Goal: Task Accomplishment & Management: Manage account settings

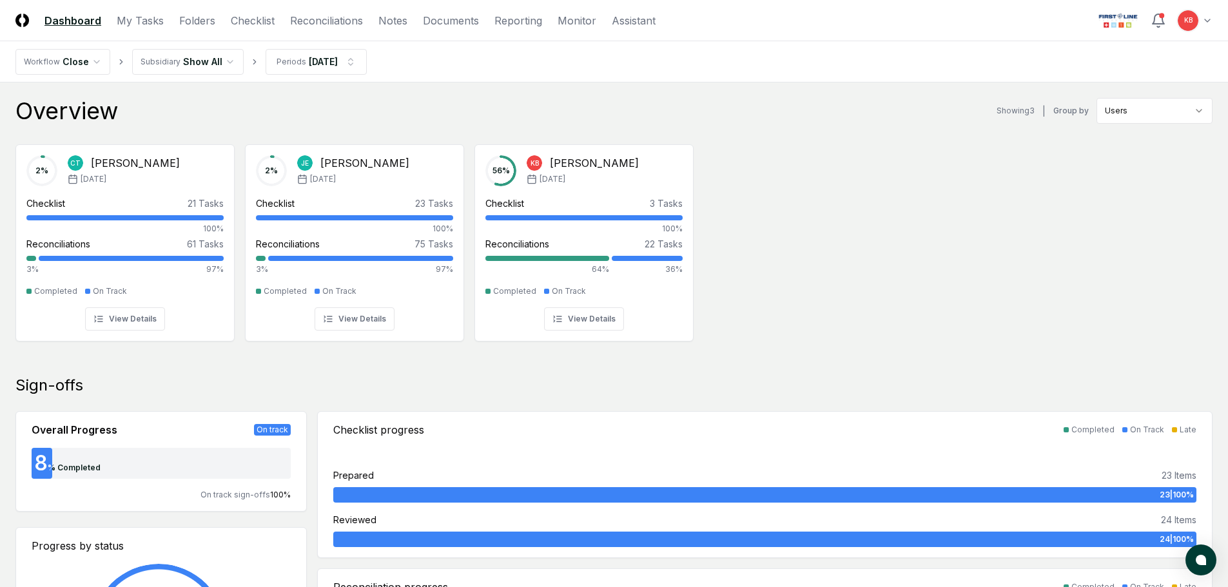
click at [1226, 23] on header "CloseCore Dashboard My Tasks Folders Checklist Reconciliations Notes Documents …" at bounding box center [614, 20] width 1228 height 41
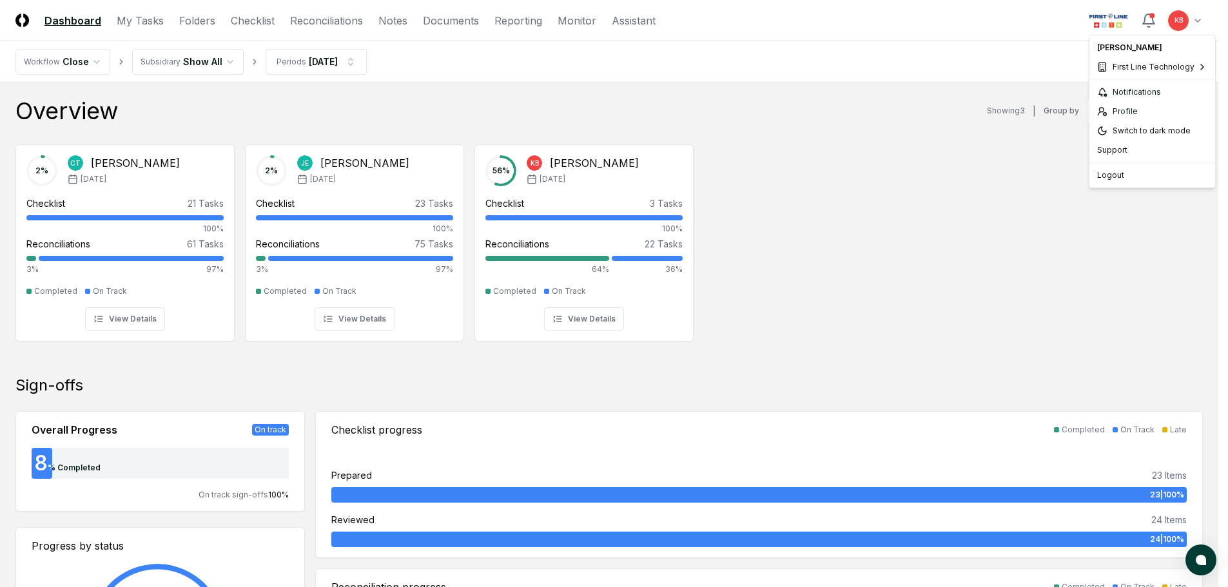
click at [1035, 101] on div "Probar" at bounding box center [1035, 108] width 113 height 19
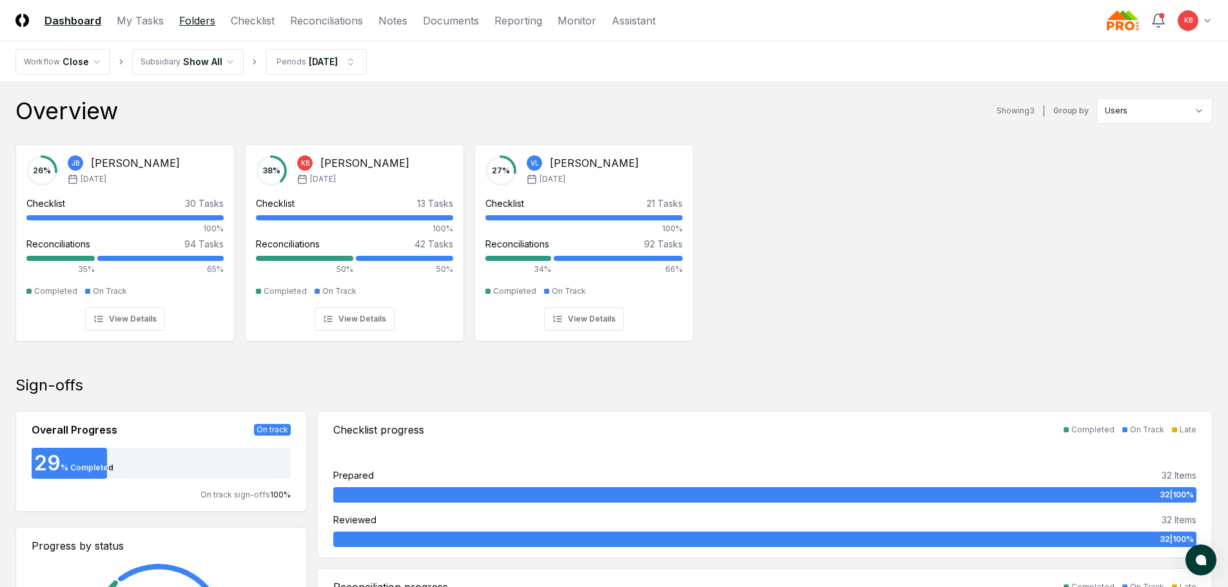
click at [199, 21] on link "Folders" at bounding box center [197, 20] width 36 height 15
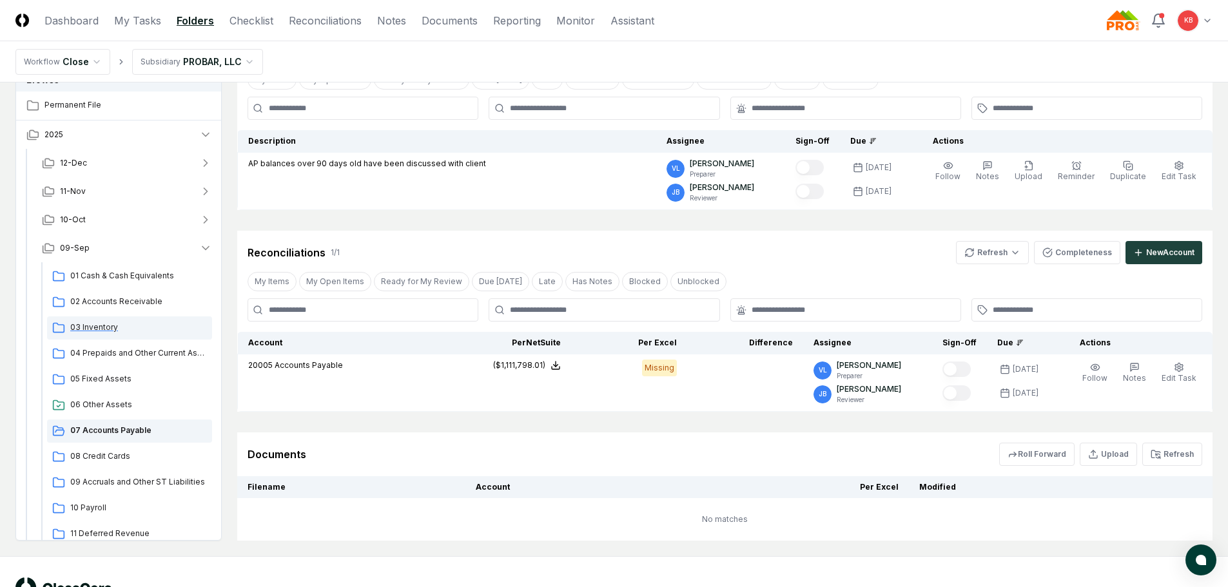
scroll to position [108, 0]
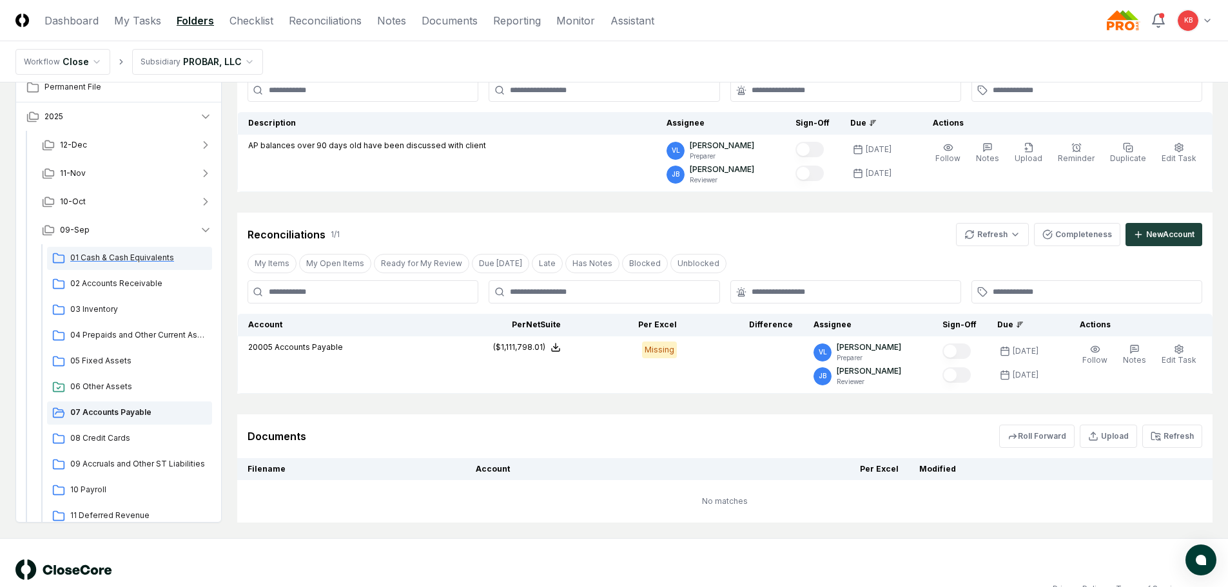
click at [143, 251] on div "01 Cash & Cash Equivalents" at bounding box center [129, 258] width 165 height 23
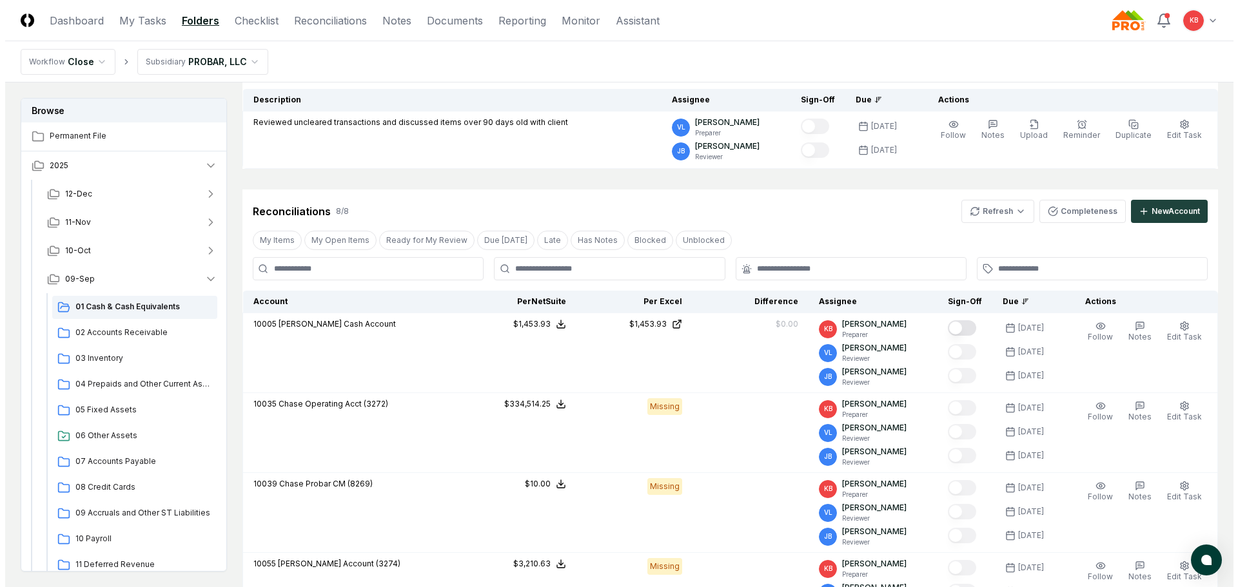
scroll to position [172, 0]
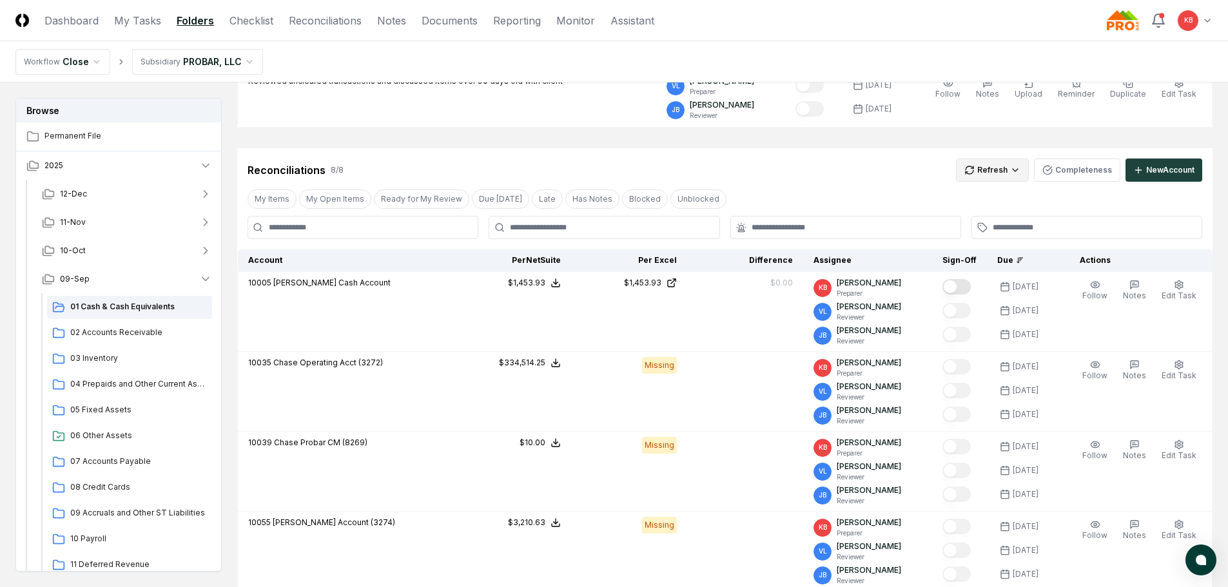
click at [984, 178] on html "CloseCore Dashboard My Tasks Folders Checklist Reconciliations Notes Documents …" at bounding box center [614, 579] width 1228 height 1503
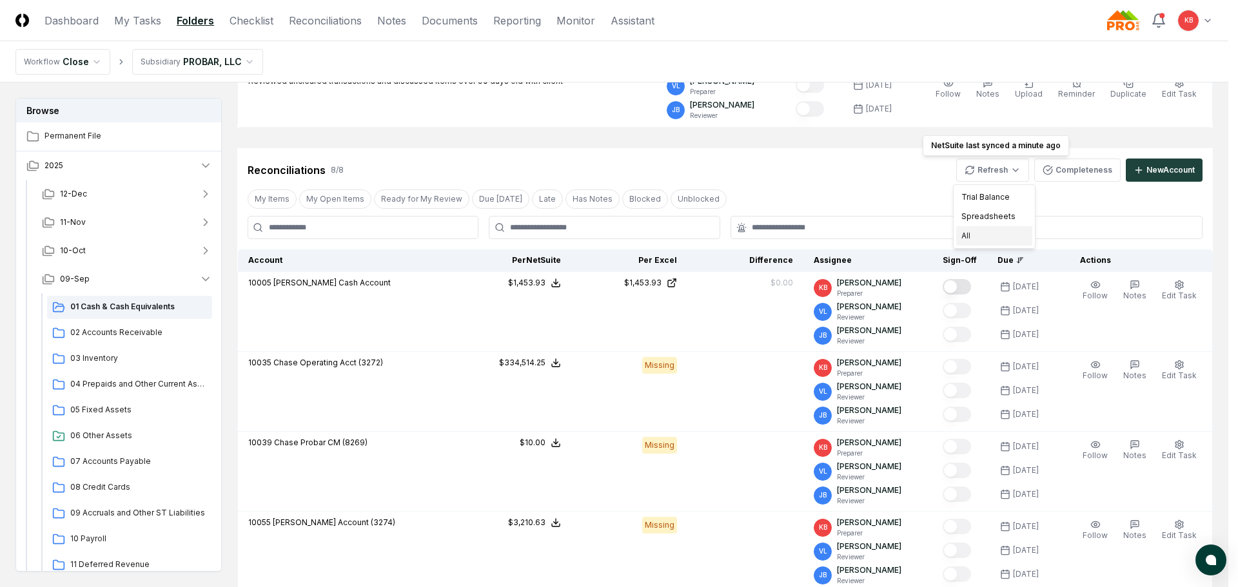
click at [969, 234] on div "All" at bounding box center [994, 235] width 76 height 19
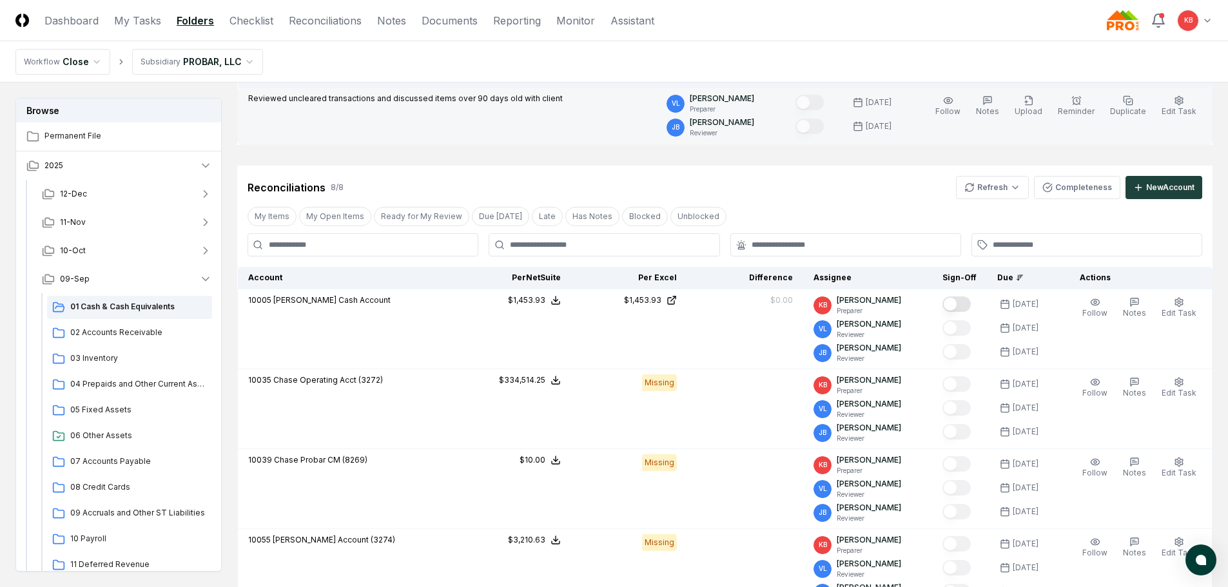
scroll to position [150, 0]
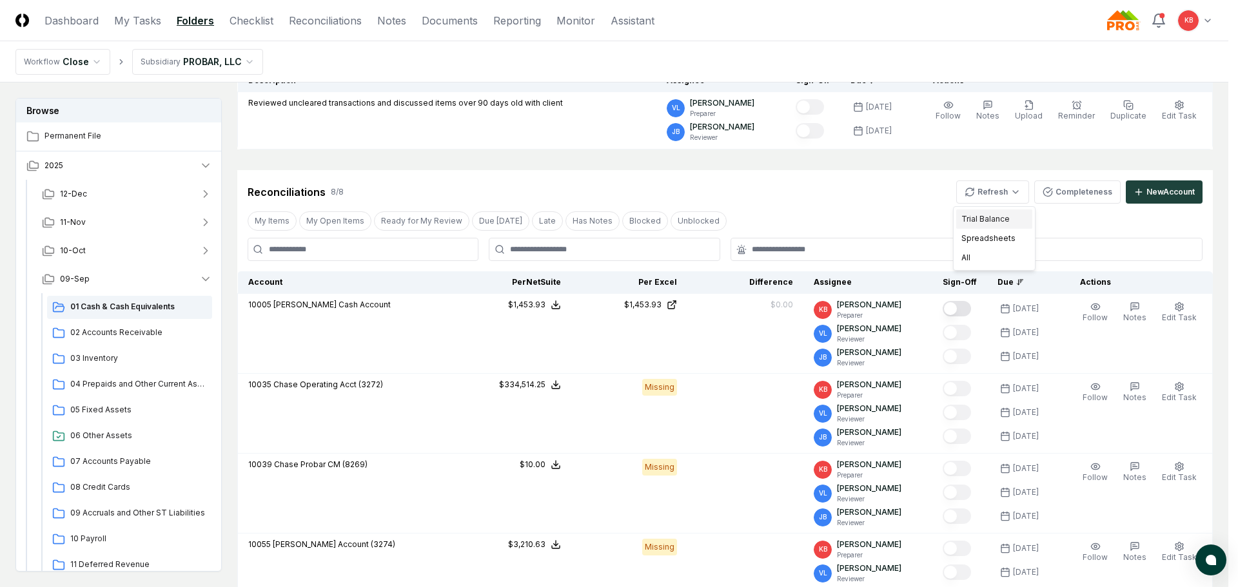
click at [964, 220] on div "Trial Balance" at bounding box center [994, 218] width 76 height 19
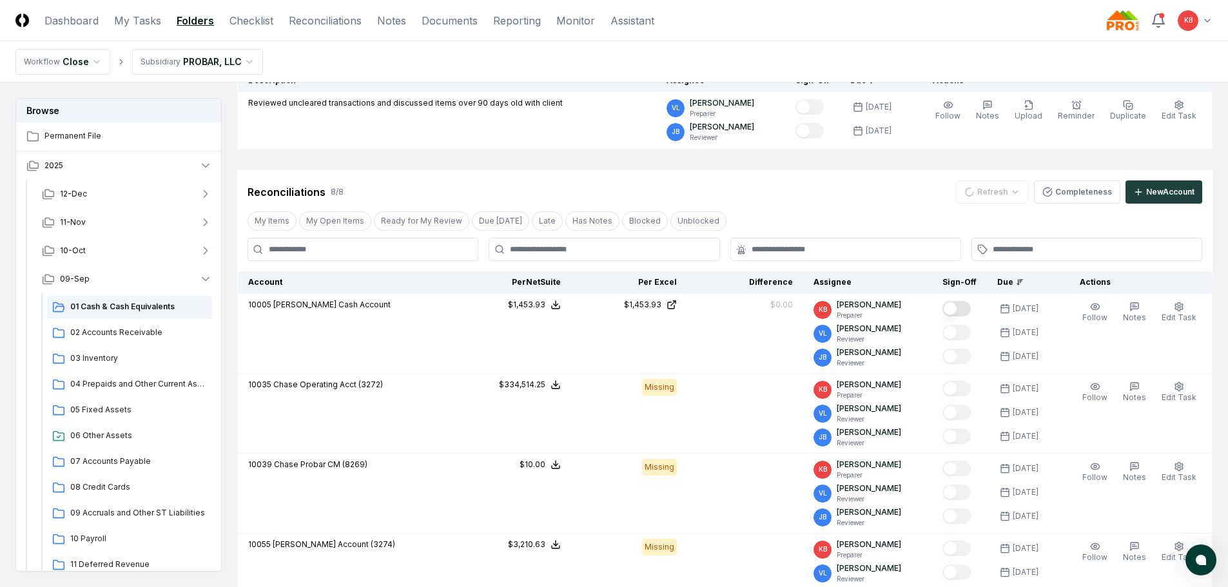
click at [986, 198] on div "Refresh" at bounding box center [992, 191] width 73 height 23
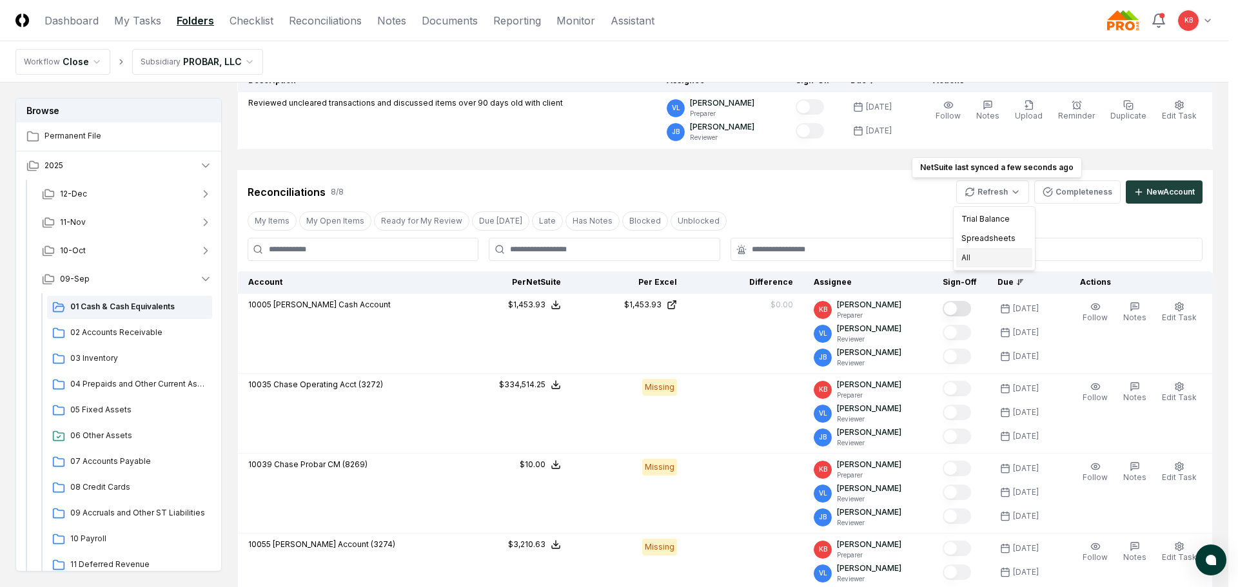
click at [996, 258] on div "All" at bounding box center [994, 257] width 76 height 19
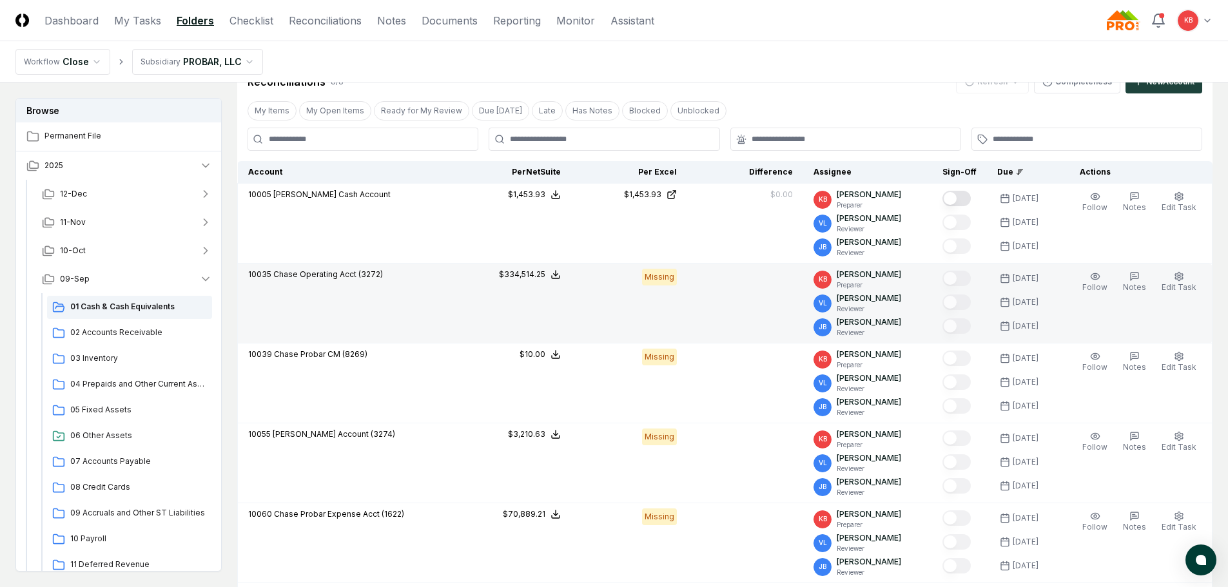
scroll to position [344, 0]
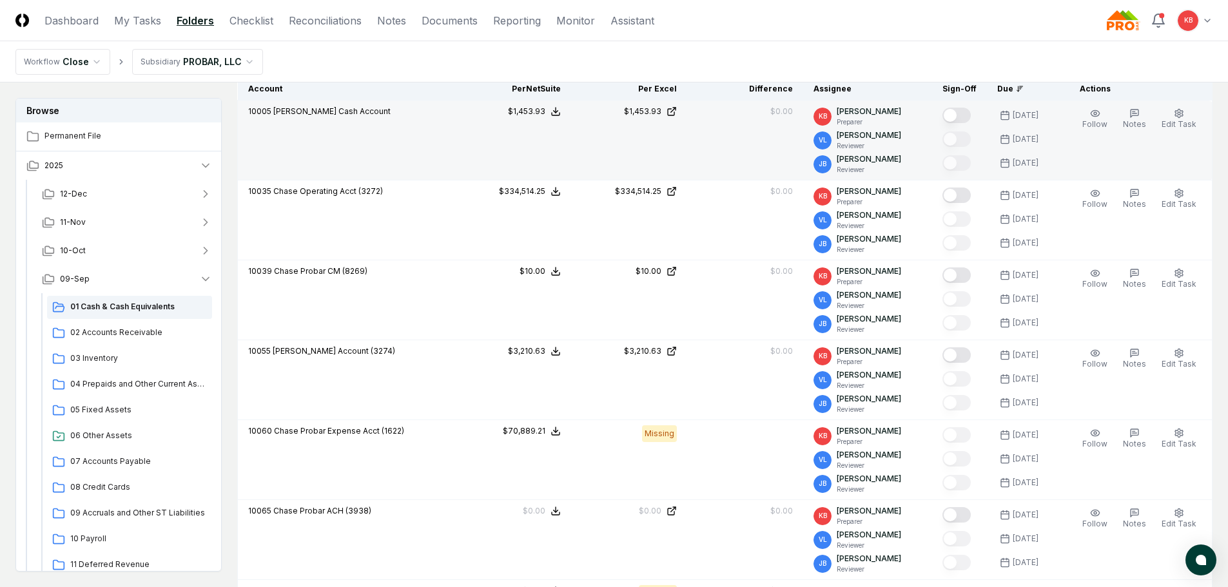
click at [958, 112] on button "Mark complete" at bounding box center [956, 115] width 28 height 15
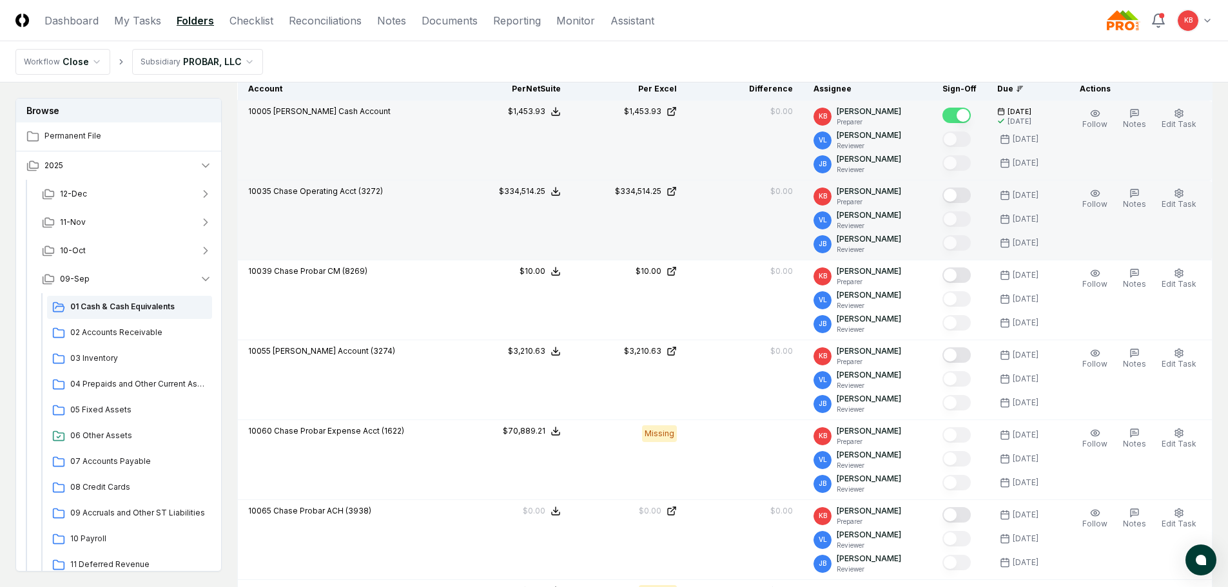
click at [959, 197] on button "Mark complete" at bounding box center [956, 195] width 28 height 15
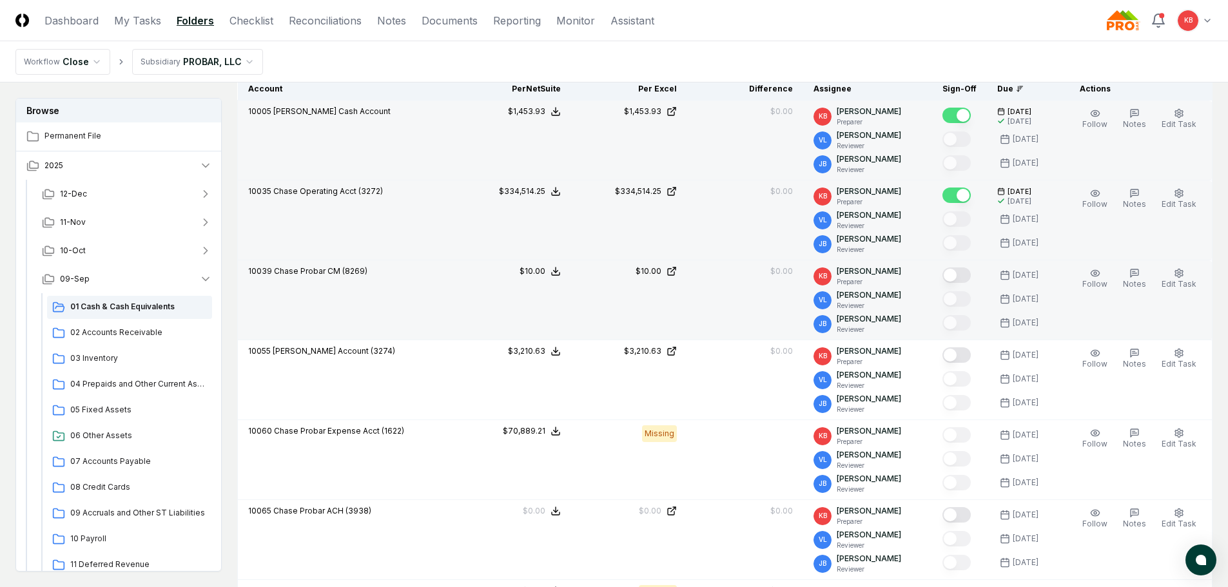
click at [960, 271] on button "Mark complete" at bounding box center [956, 275] width 28 height 15
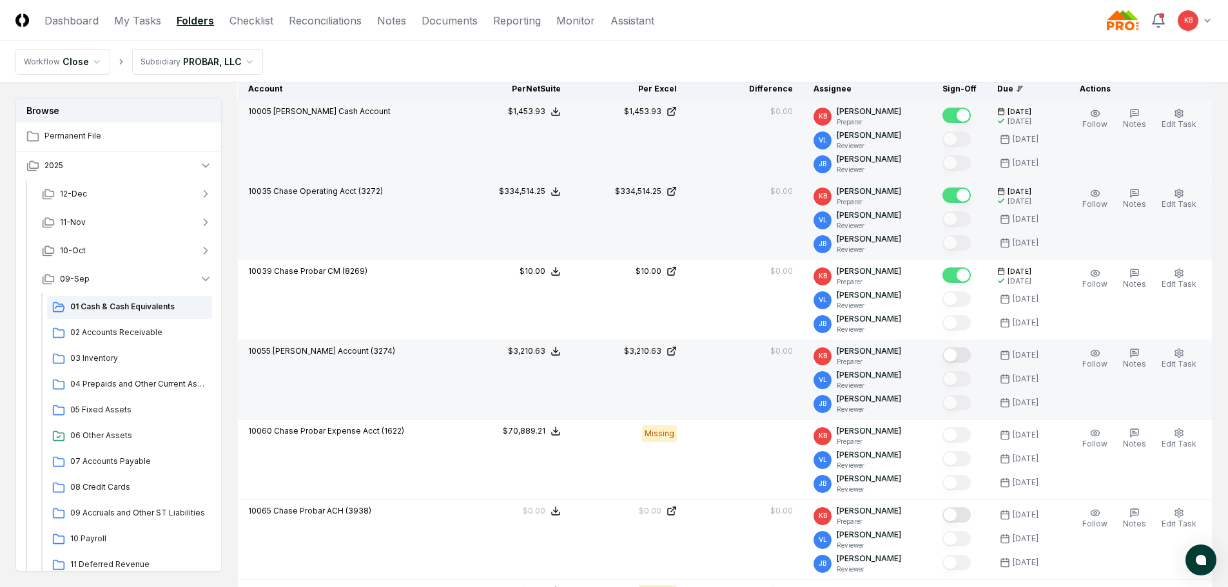
click at [958, 358] on button "Mark complete" at bounding box center [956, 354] width 28 height 15
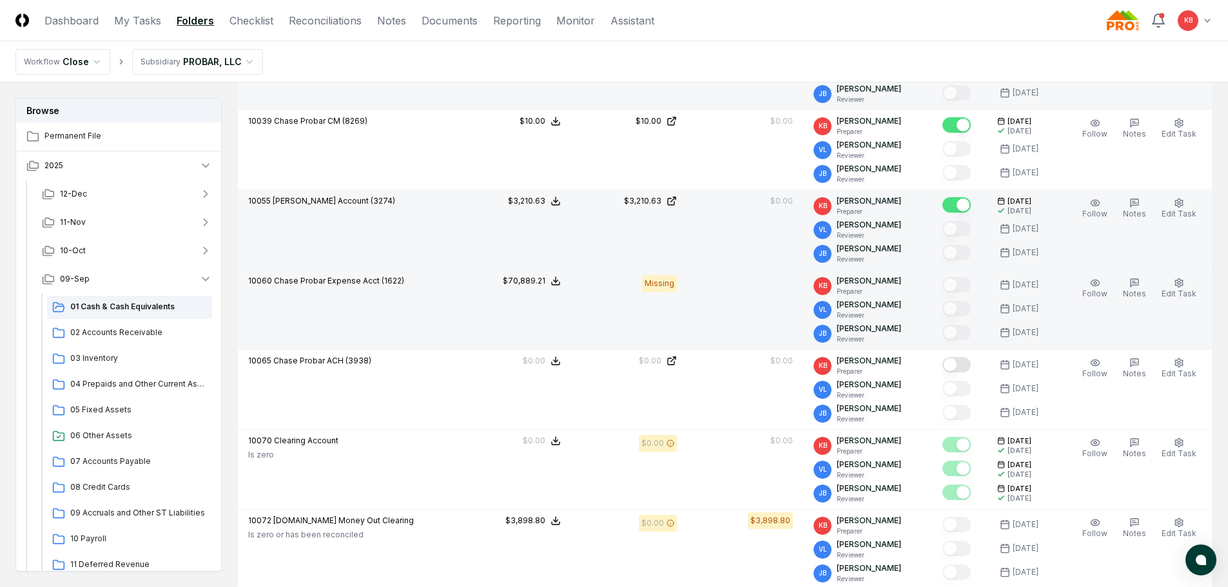
scroll to position [494, 0]
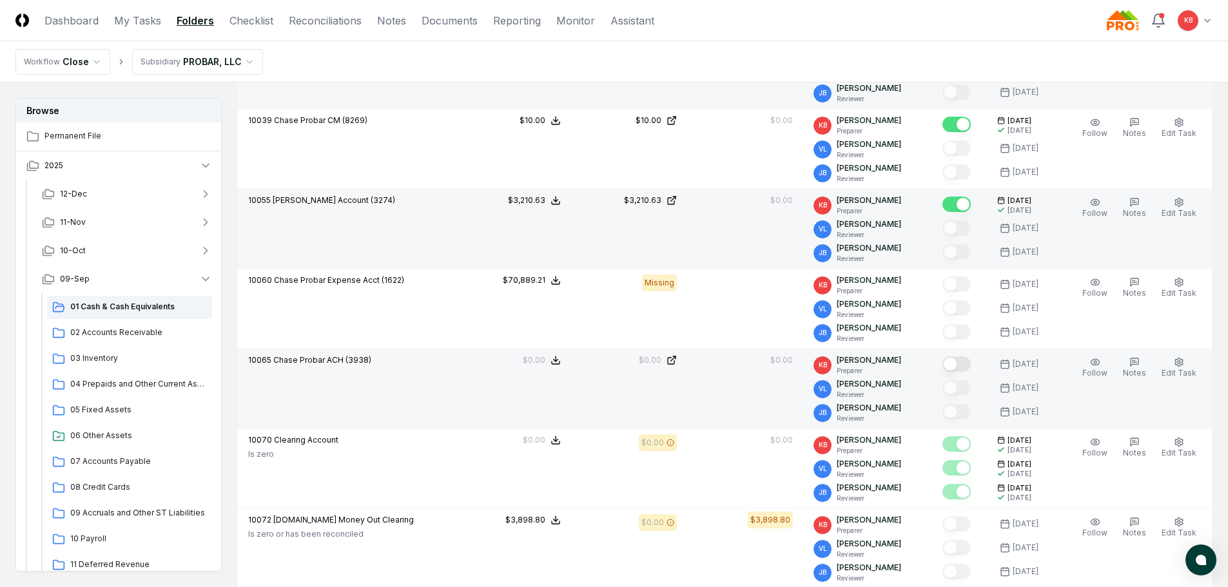
click at [955, 364] on button "Mark complete" at bounding box center [956, 363] width 28 height 15
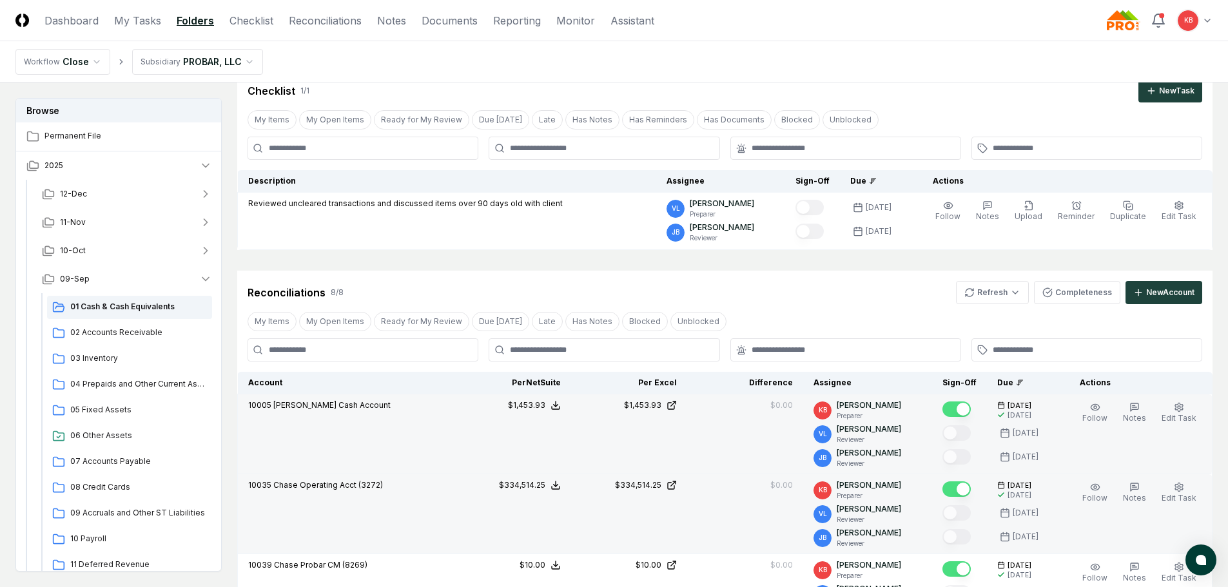
scroll to position [21, 0]
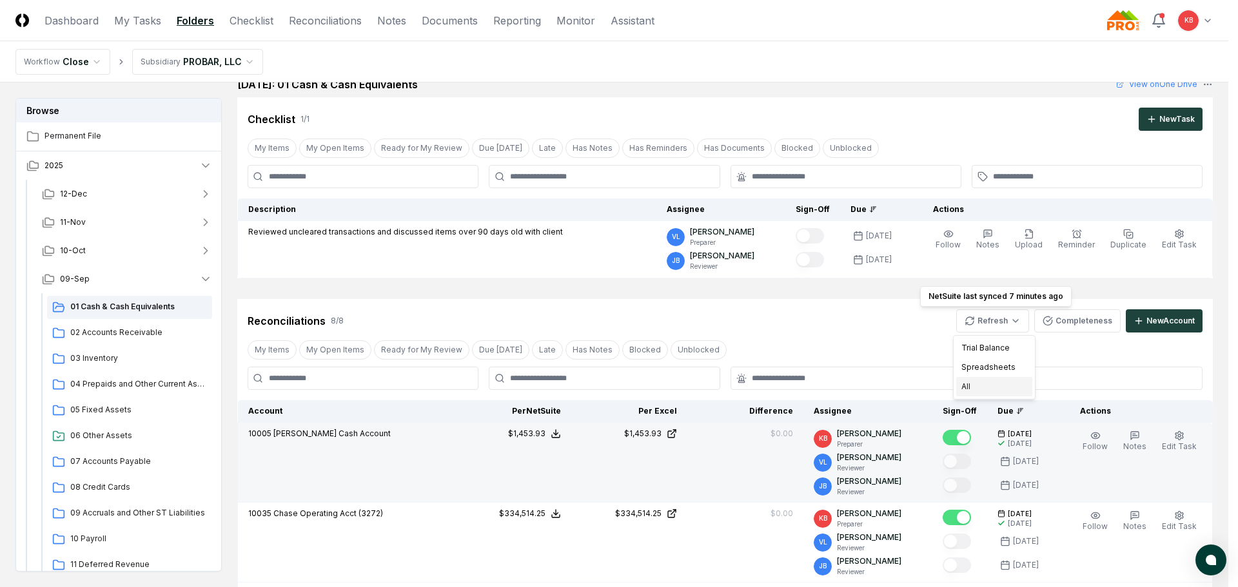
click at [979, 391] on div "All" at bounding box center [994, 386] width 76 height 19
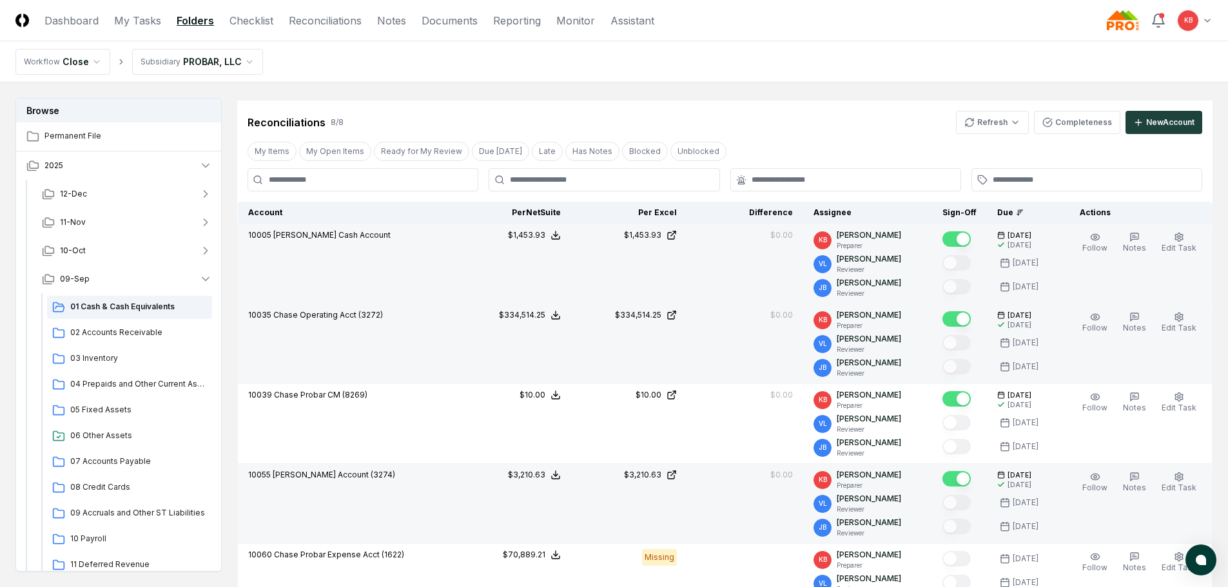
scroll to position [322, 0]
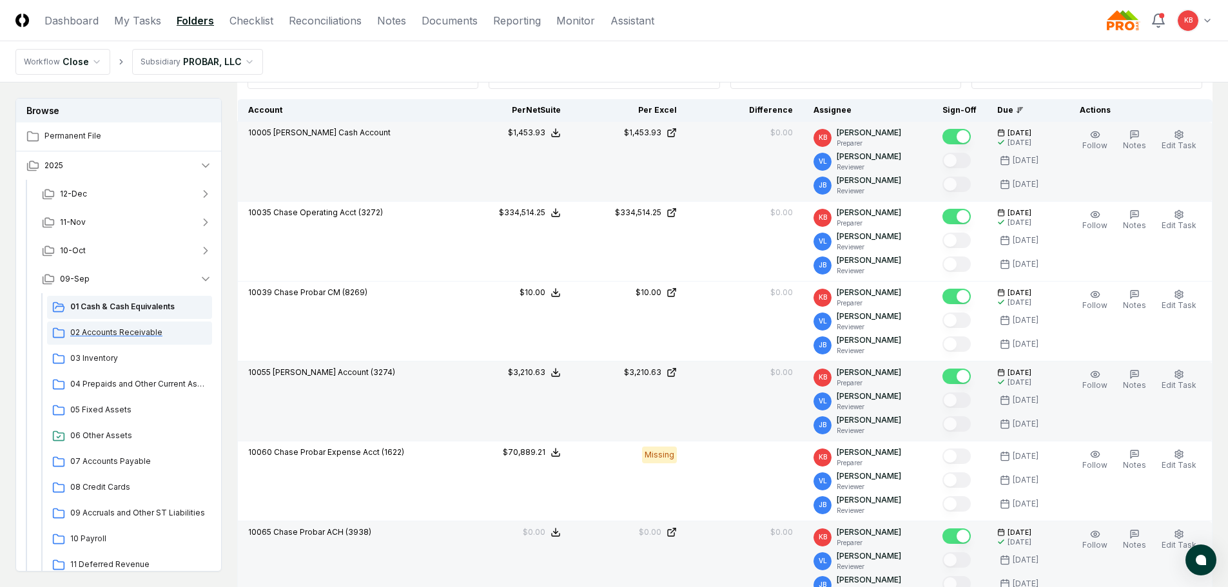
click at [112, 339] on div "02 Accounts Receivable" at bounding box center [129, 333] width 165 height 23
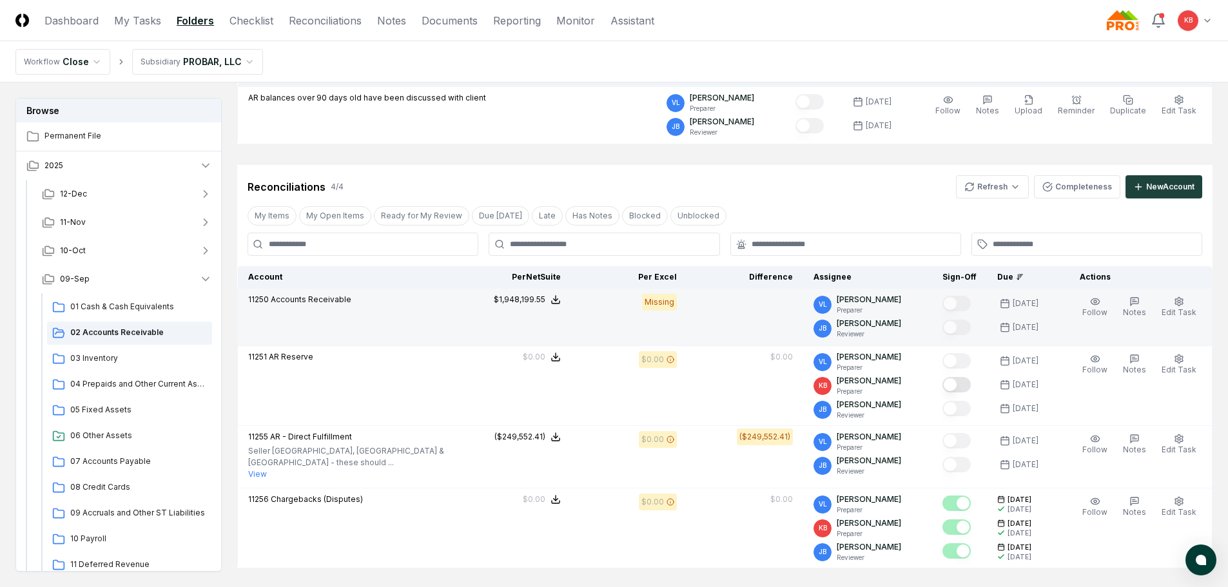
scroll to position [172, 0]
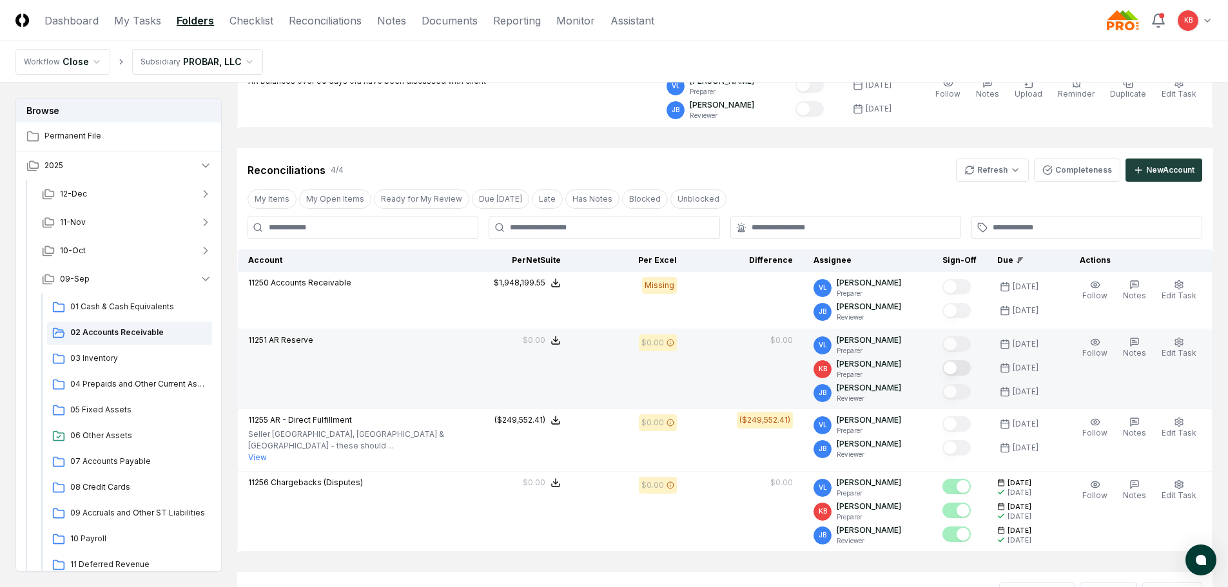
click at [960, 365] on button "Mark complete" at bounding box center [956, 367] width 28 height 15
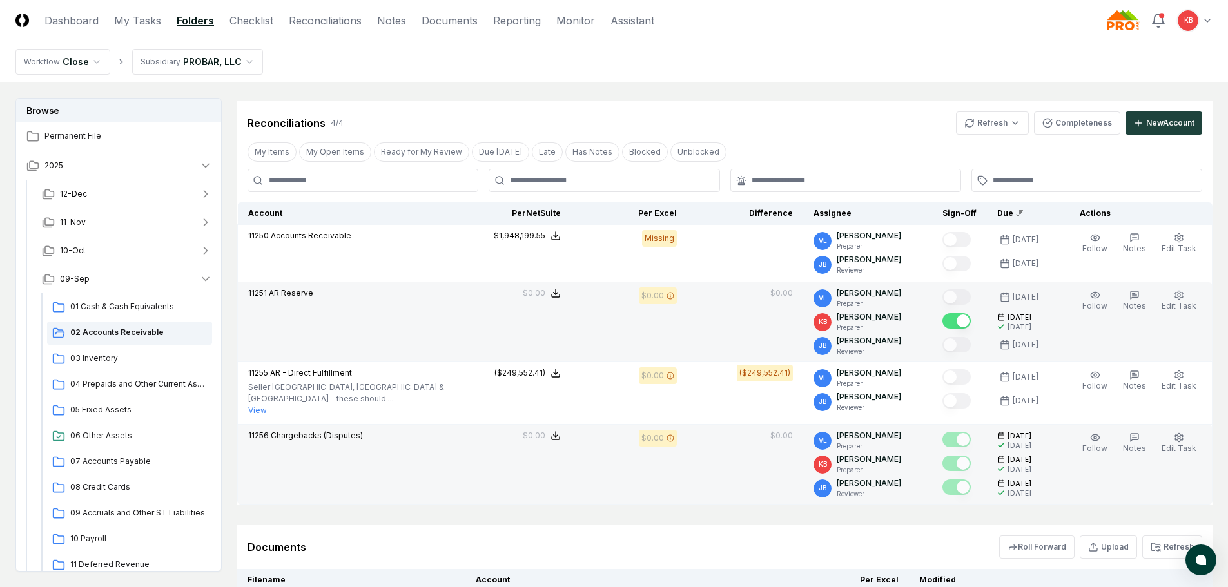
scroll to position [237, 0]
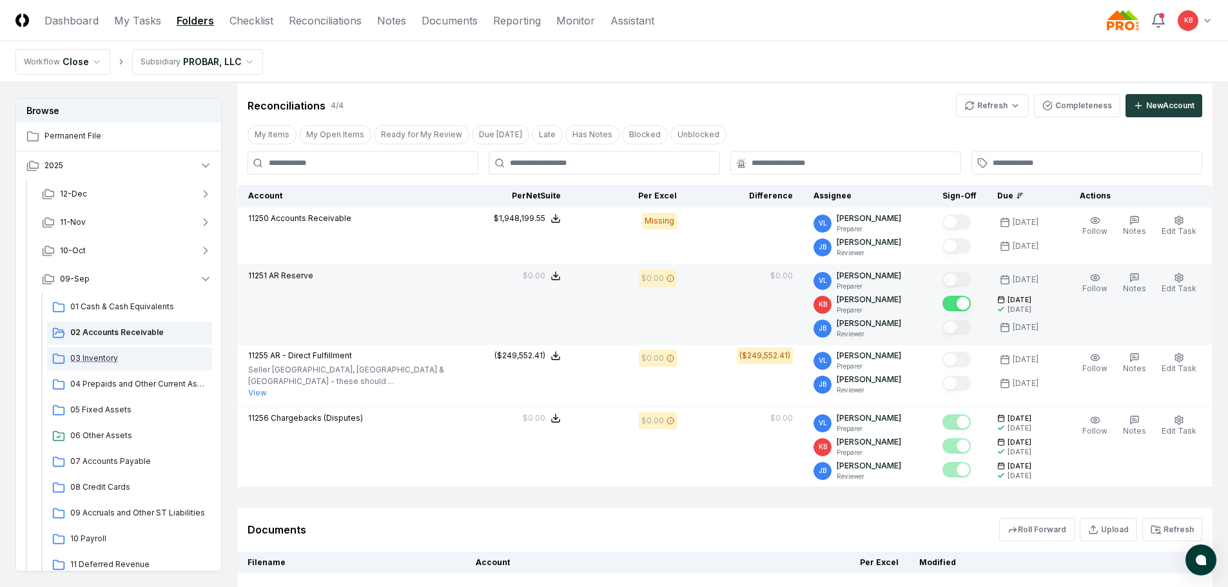
click at [110, 360] on span "03 Inventory" at bounding box center [138, 359] width 137 height 12
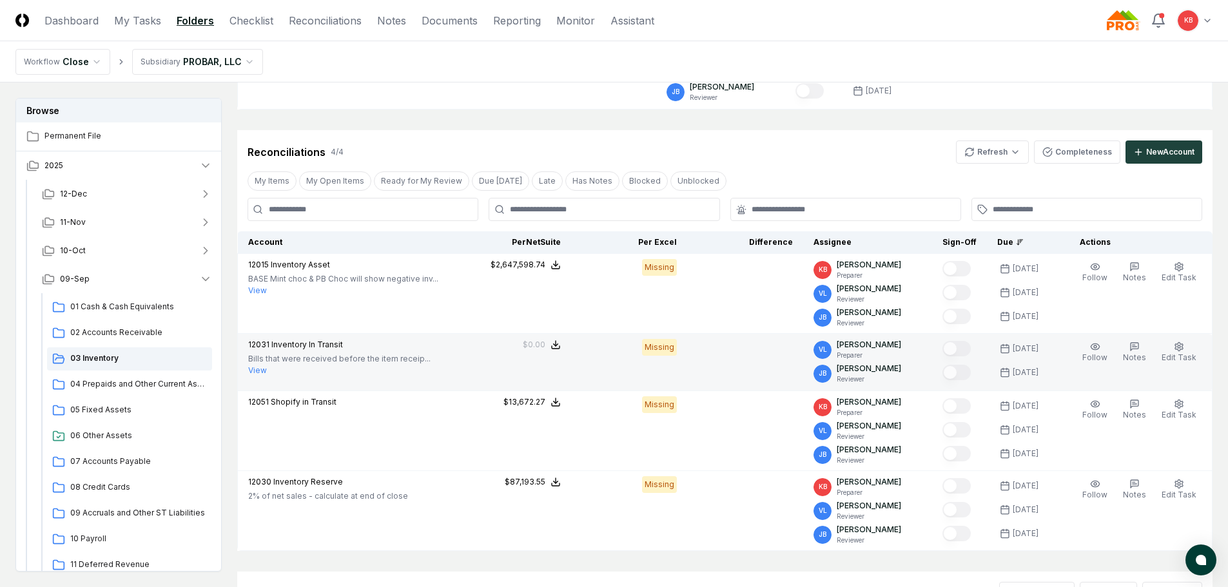
scroll to position [193, 0]
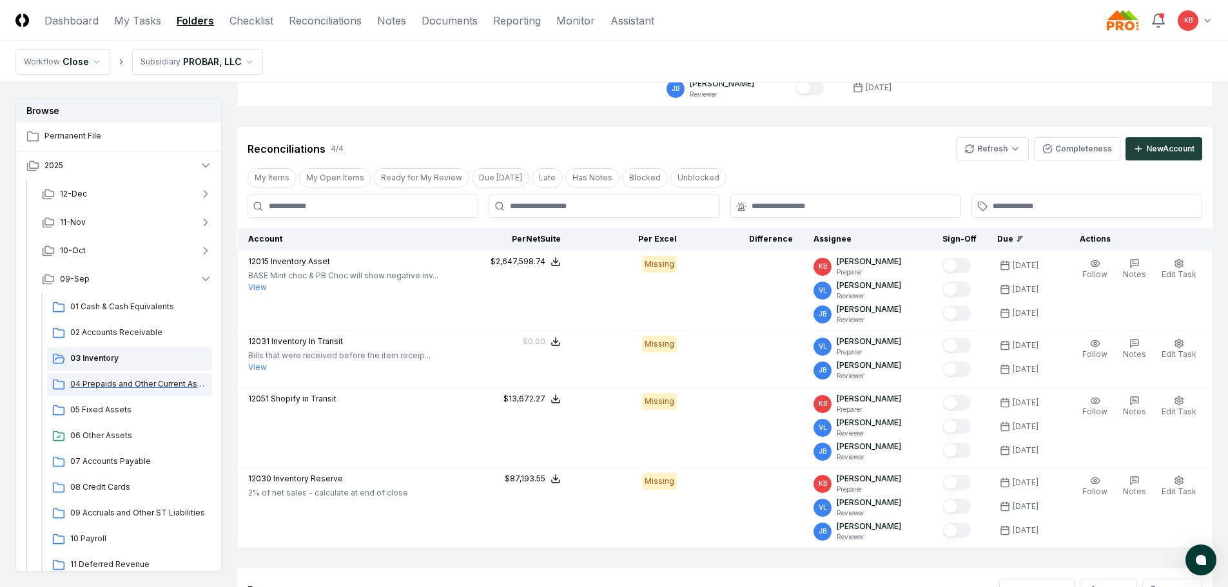
click at [142, 378] on span "04 Prepaids and Other Current Assets" at bounding box center [138, 384] width 137 height 12
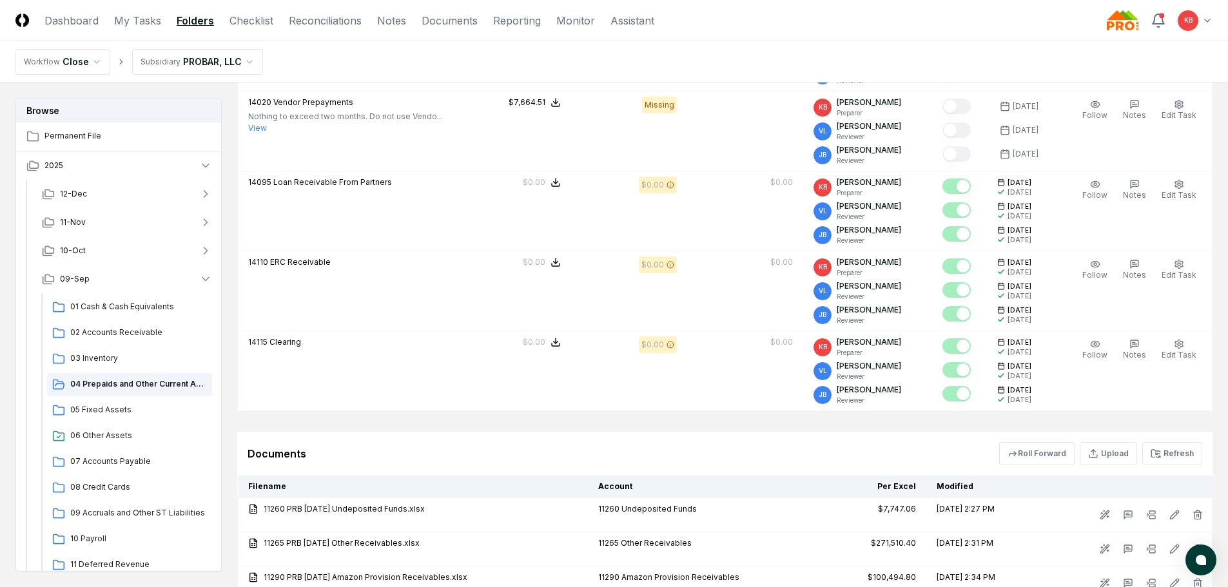
scroll to position [1332, 0]
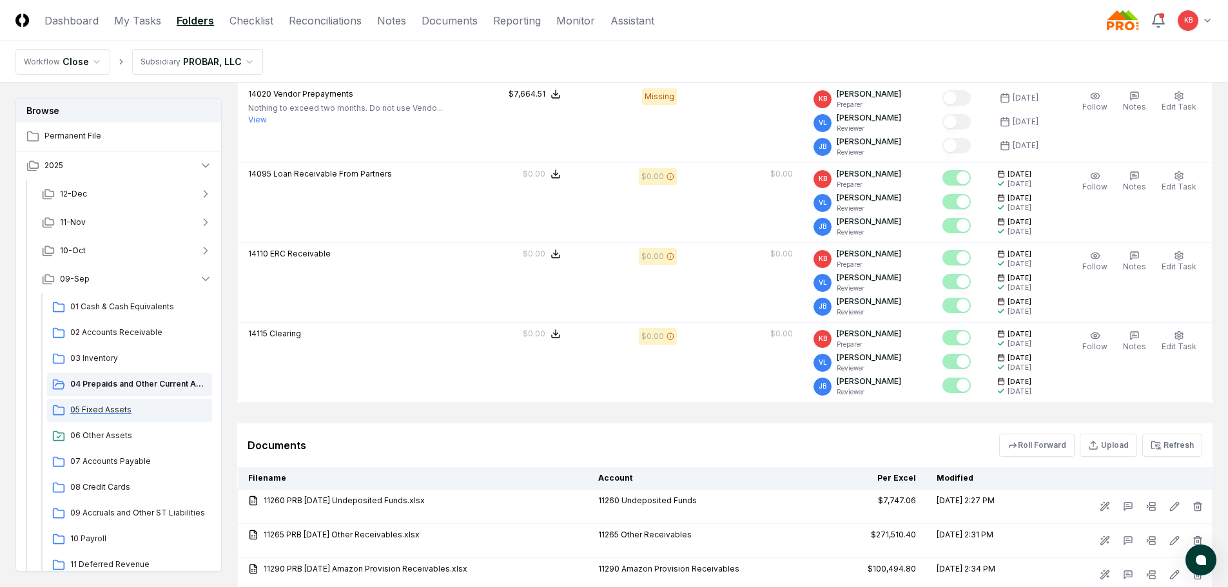
click at [98, 409] on span "05 Fixed Assets" at bounding box center [138, 410] width 137 height 12
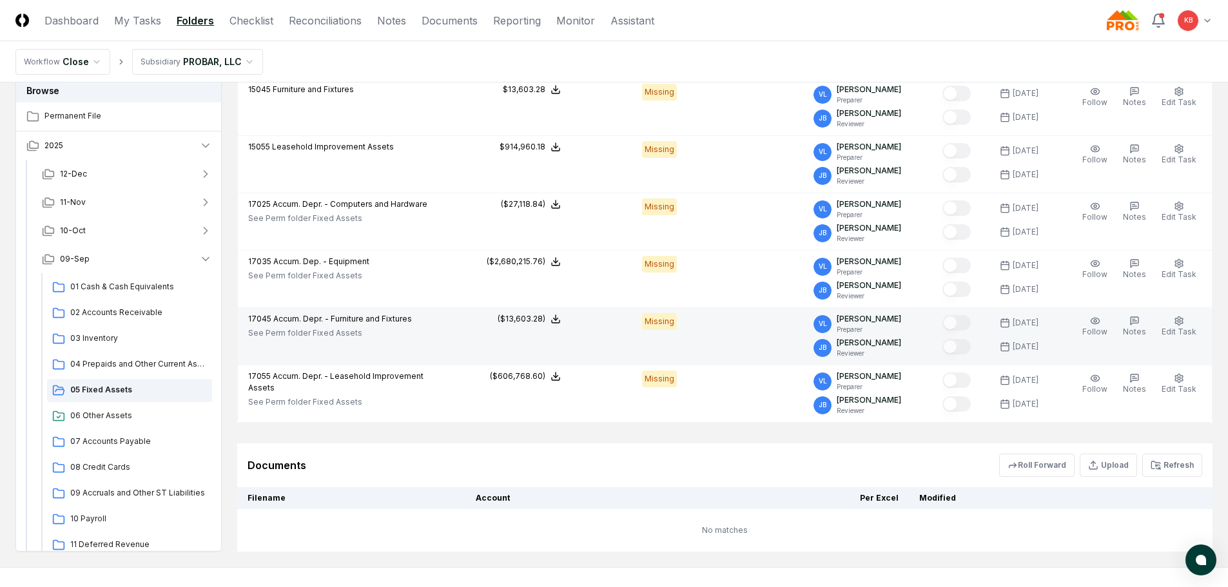
scroll to position [601, 0]
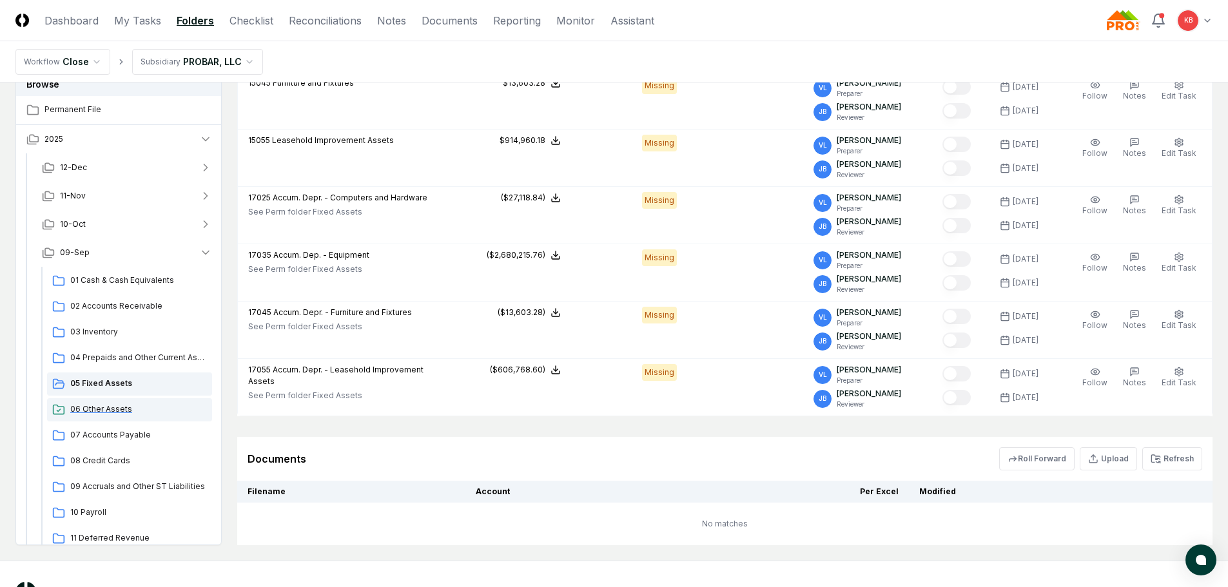
click at [101, 406] on span "06 Other Assets" at bounding box center [138, 410] width 137 height 12
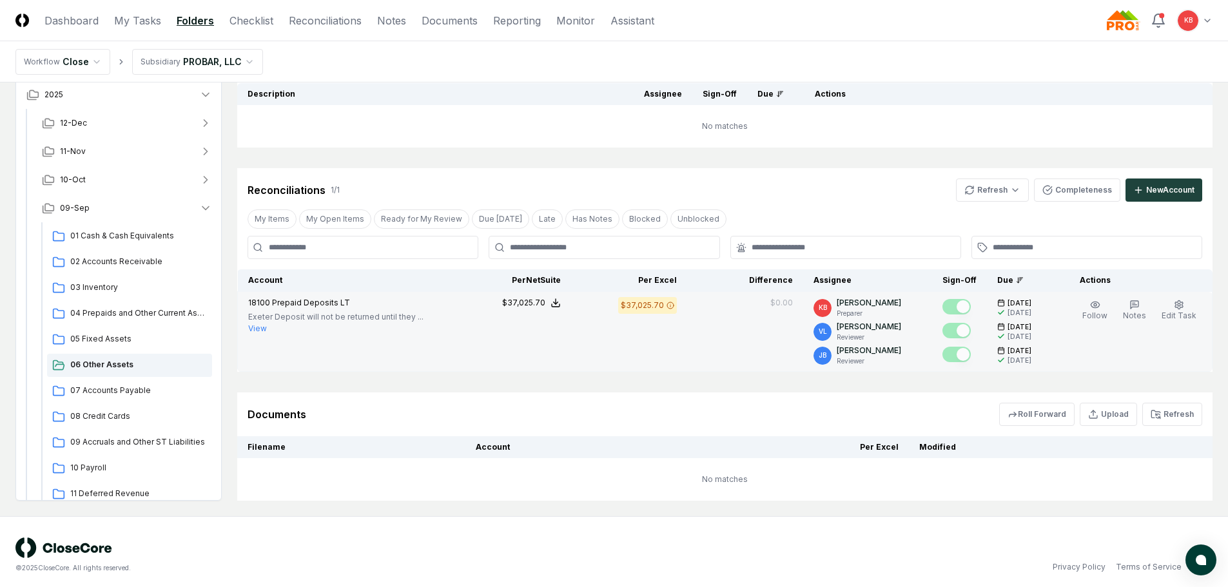
scroll to position [209, 0]
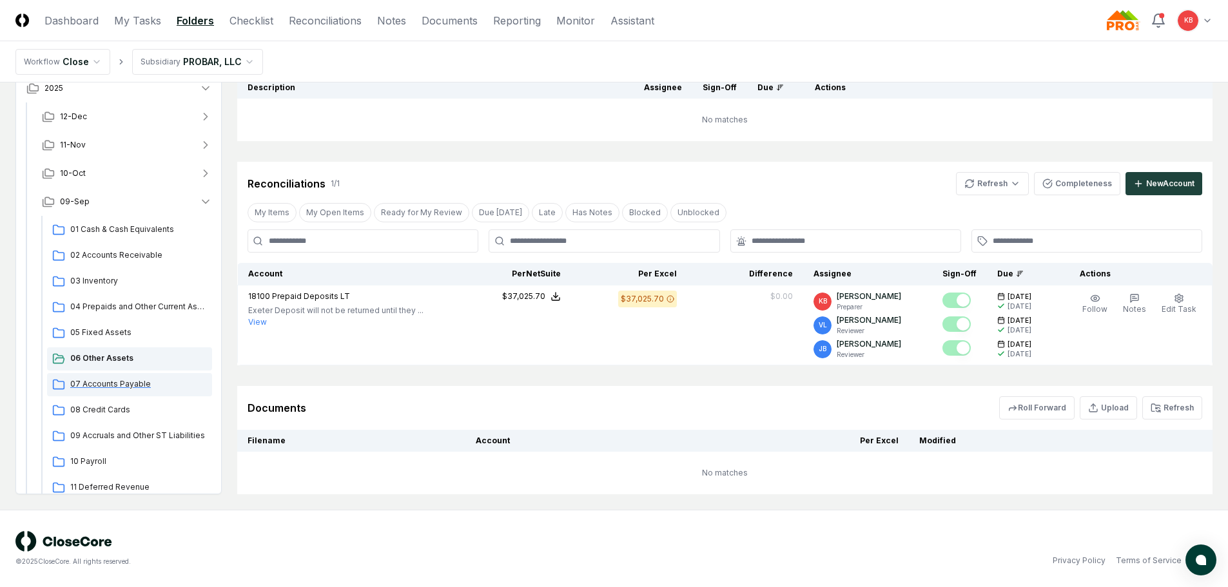
click at [119, 385] on span "07 Accounts Payable" at bounding box center [138, 384] width 137 height 12
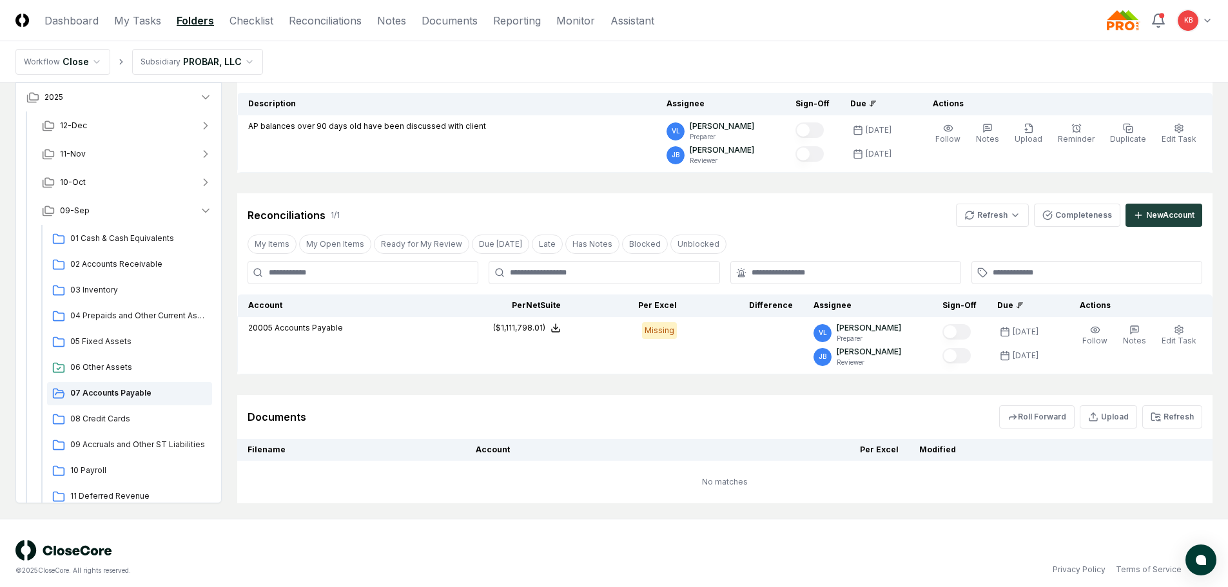
scroll to position [136, 0]
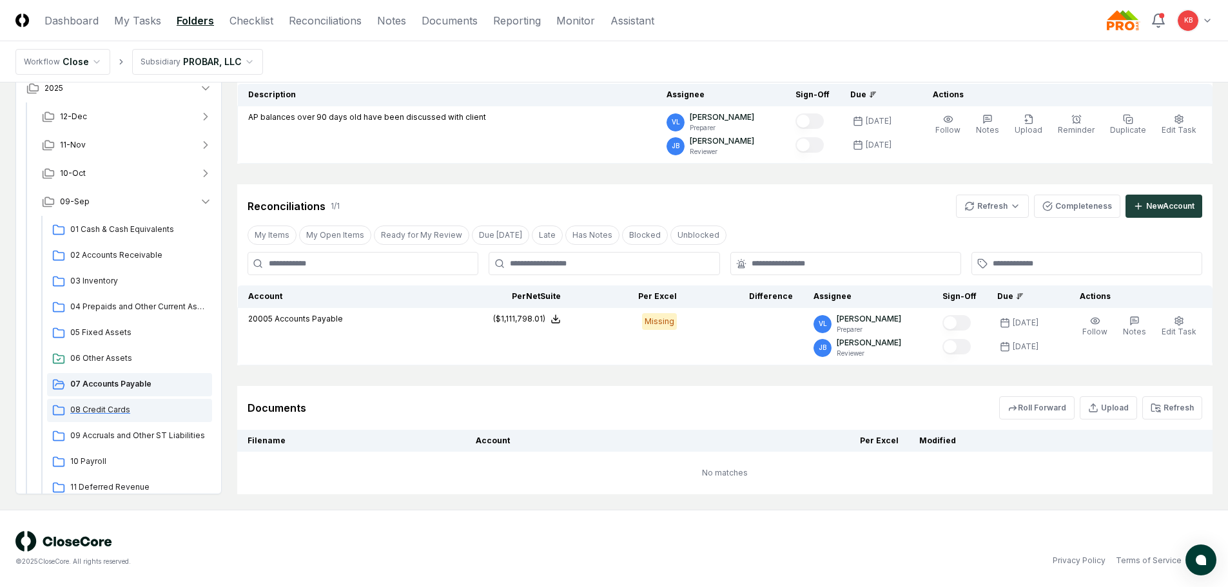
click at [95, 413] on span "08 Credit Cards" at bounding box center [138, 410] width 137 height 12
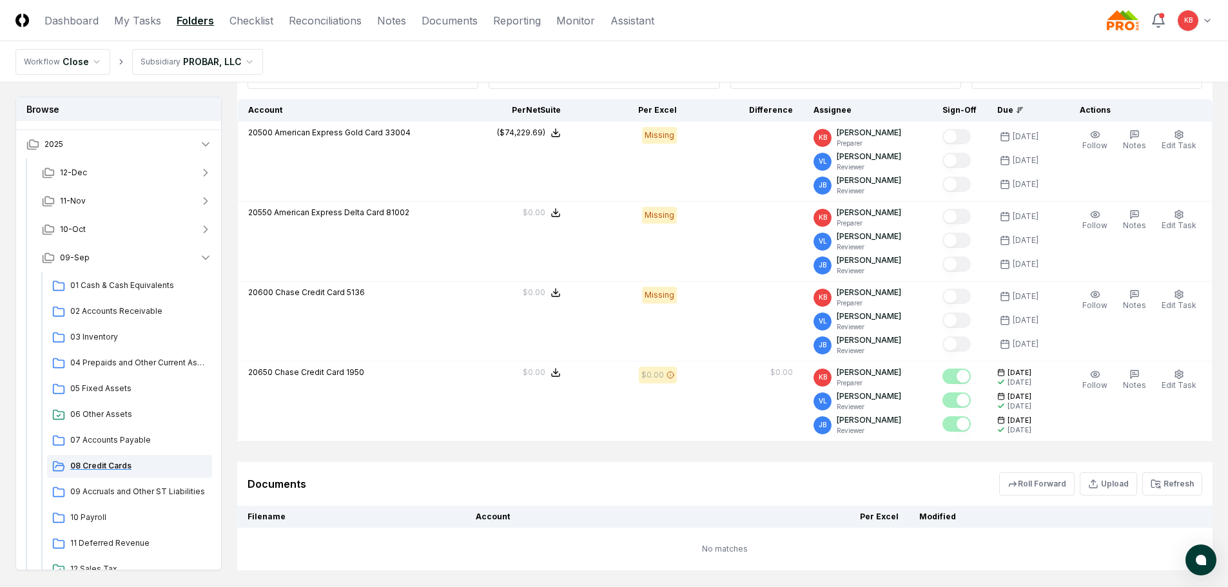
scroll to position [86, 0]
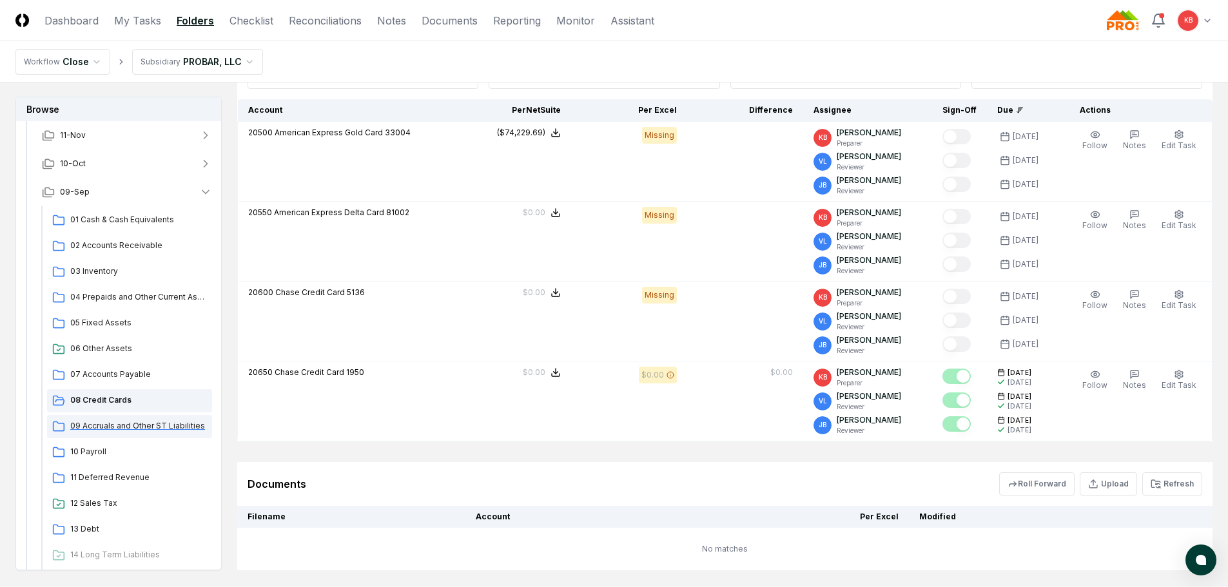
click at [129, 426] on span "09 Accruals and Other ST Liabilities" at bounding box center [138, 426] width 137 height 12
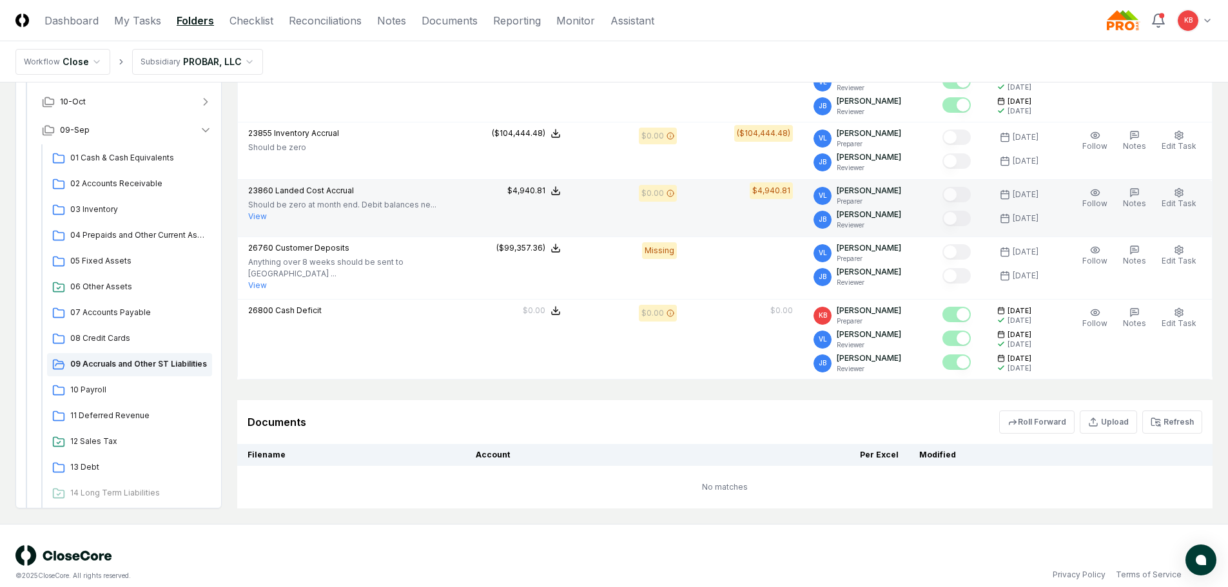
scroll to position [859, 0]
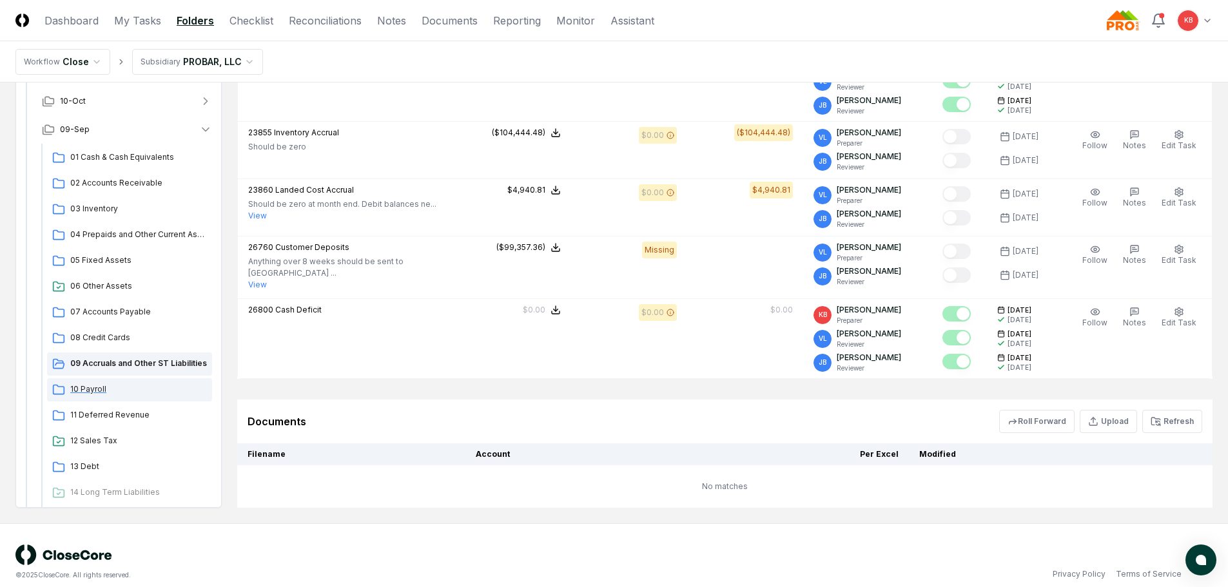
click at [116, 384] on span "10 Payroll" at bounding box center [138, 390] width 137 height 12
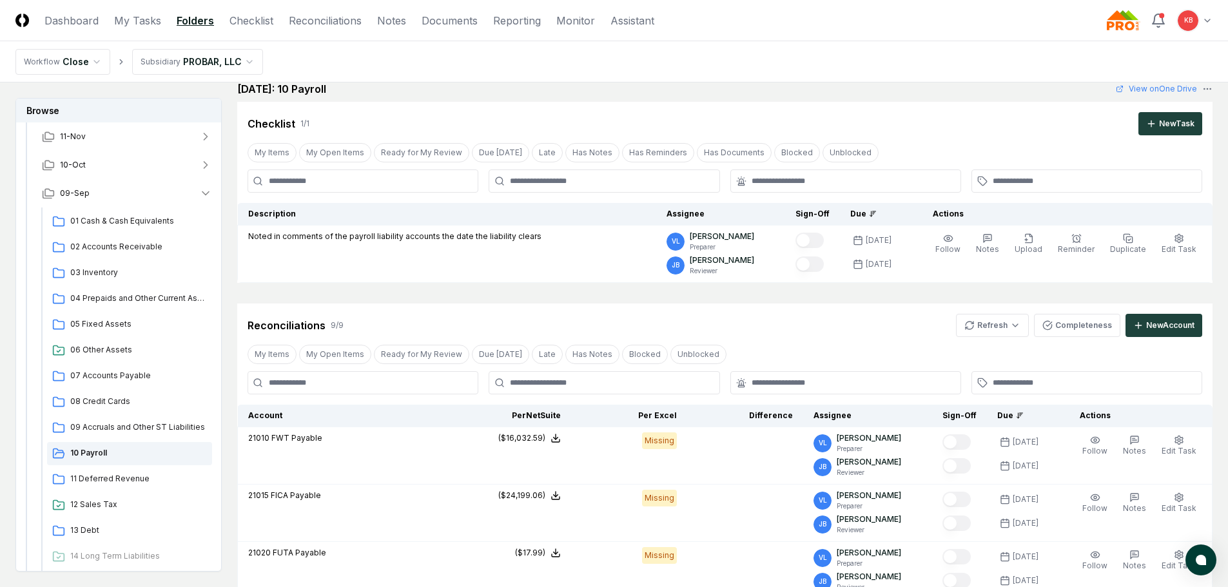
scroll to position [16, 0]
click at [991, 318] on html "CloseCore Dashboard My Tasks Folders Checklist Reconciliations Notes Documents …" at bounding box center [614, 586] width 1228 height 1205
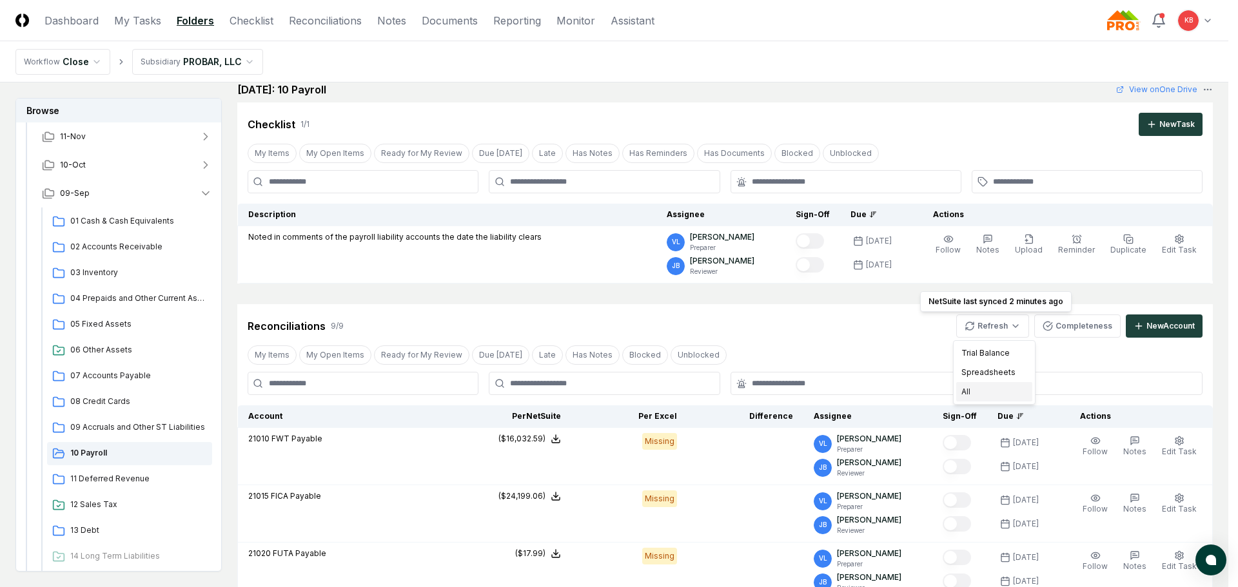
click at [982, 398] on div "All" at bounding box center [994, 391] width 76 height 19
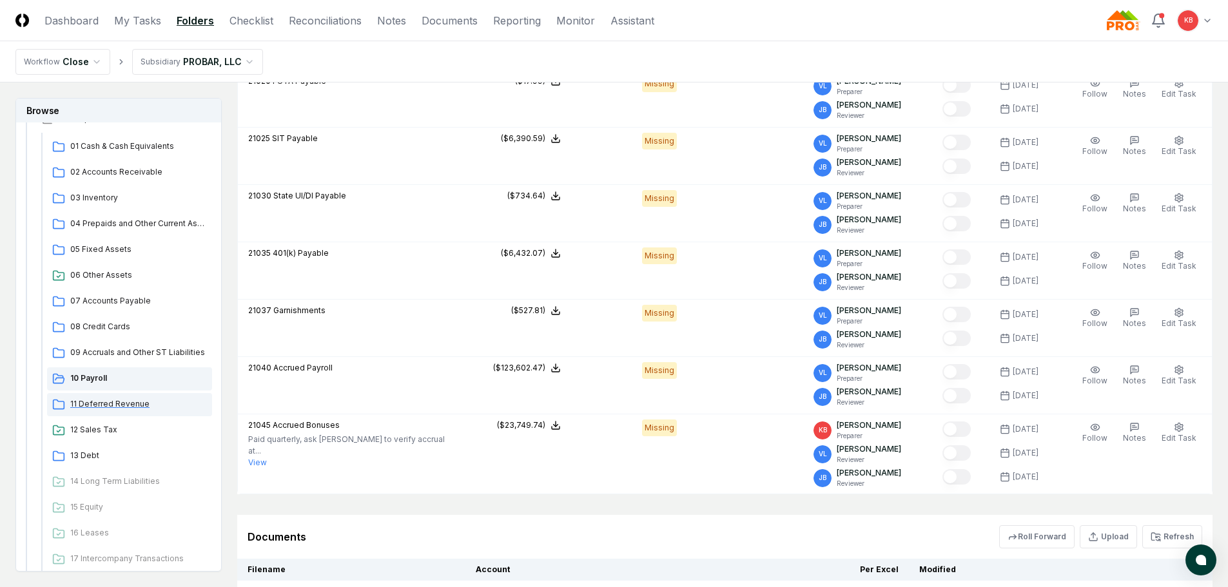
scroll to position [172, 0]
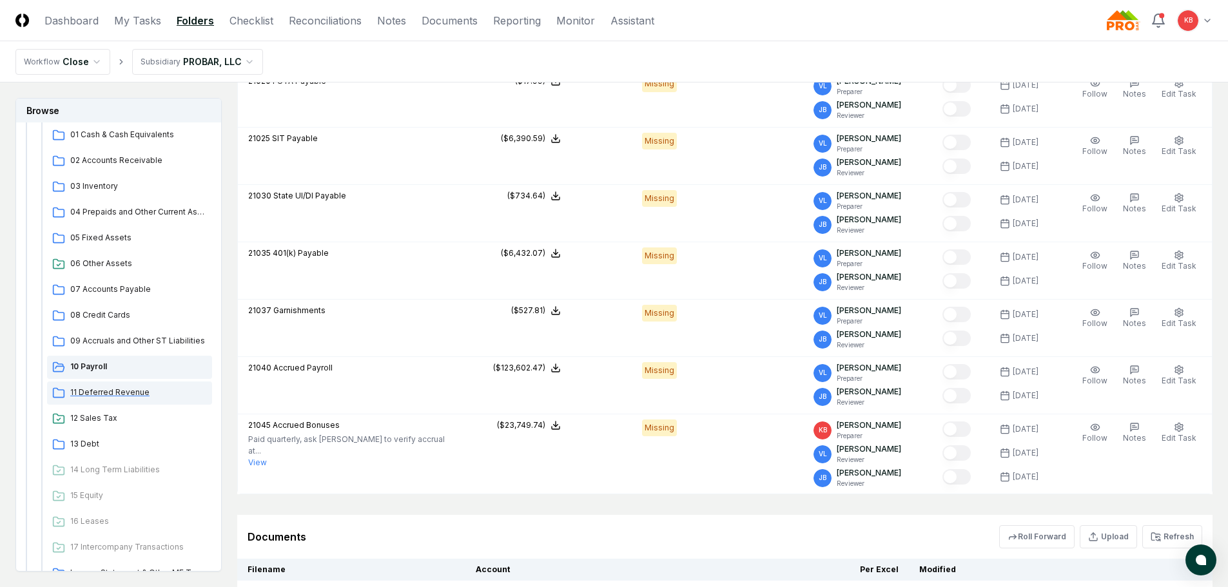
click at [117, 387] on span "11 Deferred Revenue" at bounding box center [138, 393] width 137 height 12
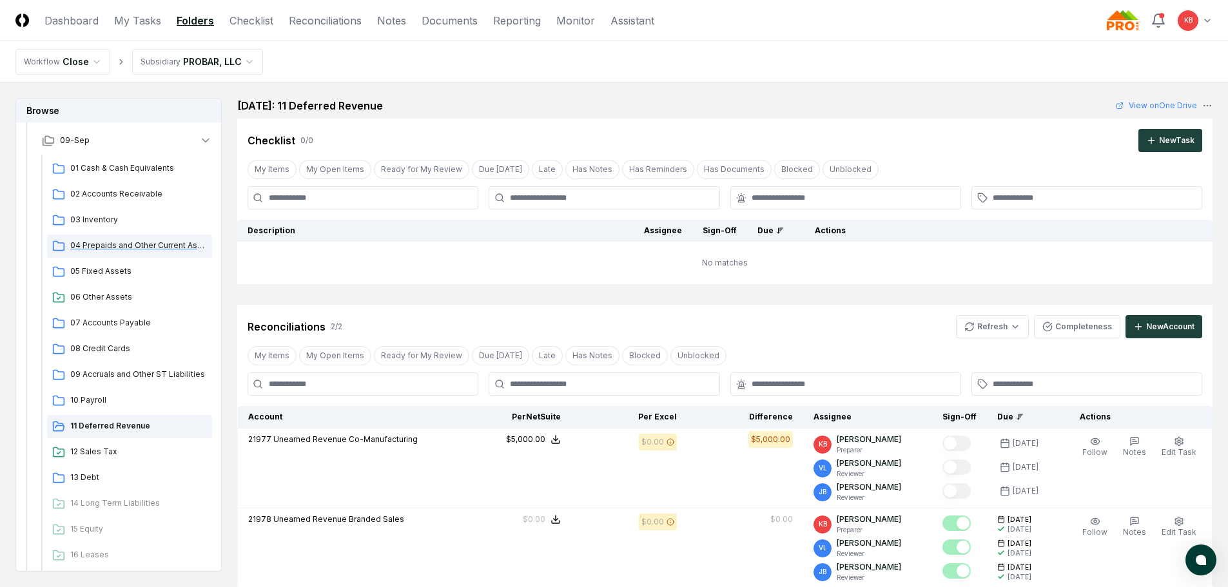
scroll to position [129, 0]
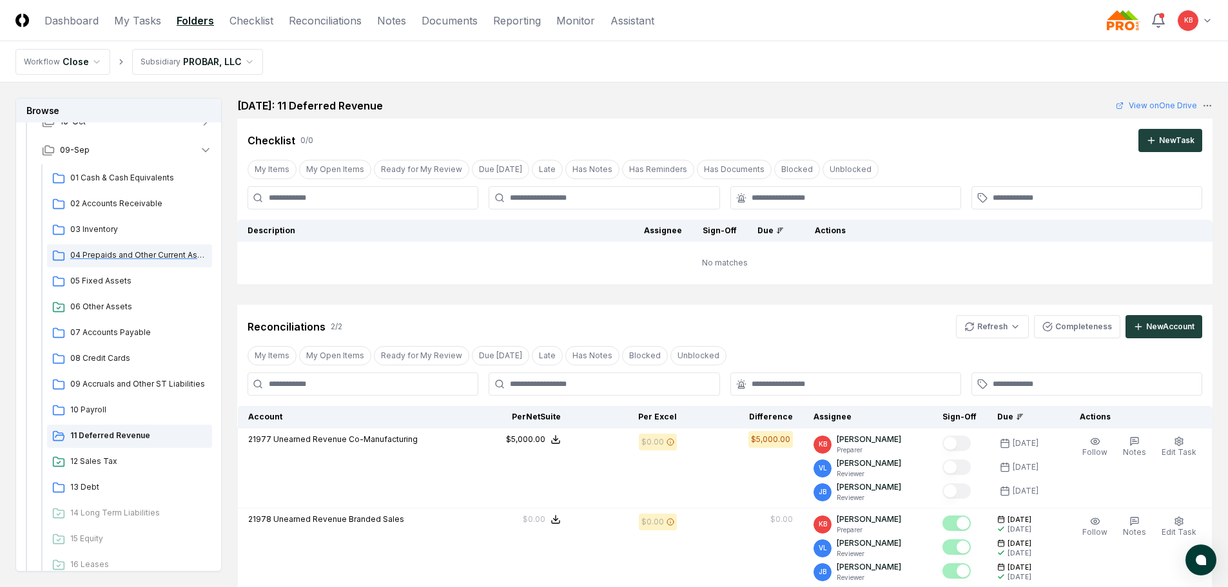
click at [108, 256] on span "04 Prepaids and Other Current Assets" at bounding box center [138, 255] width 137 height 12
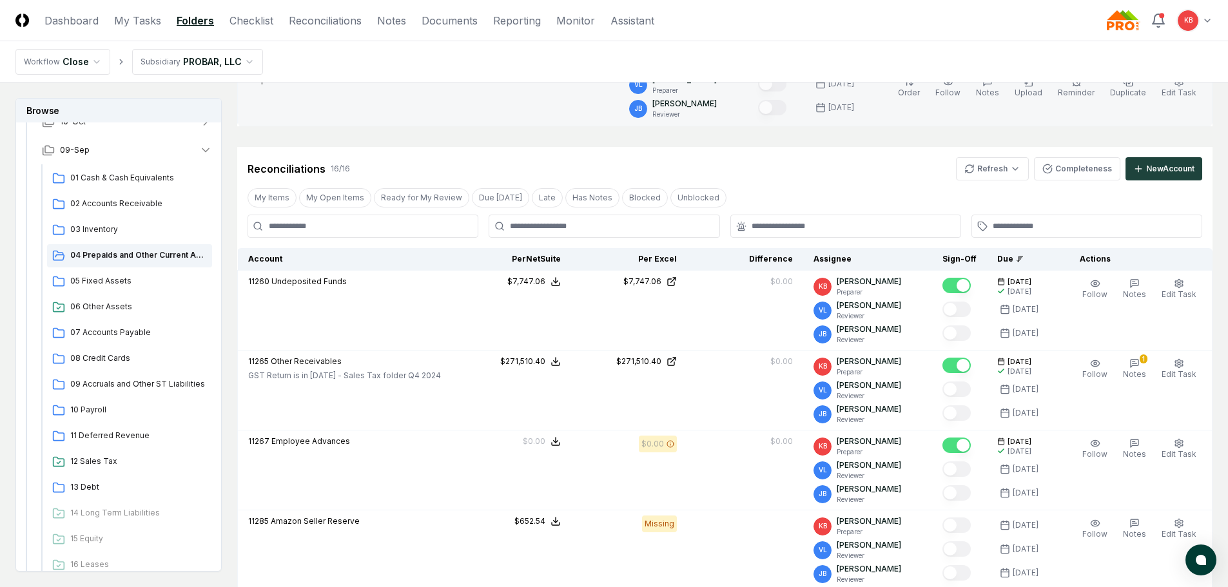
scroll to position [258, 0]
